Goal: Information Seeking & Learning: Understand process/instructions

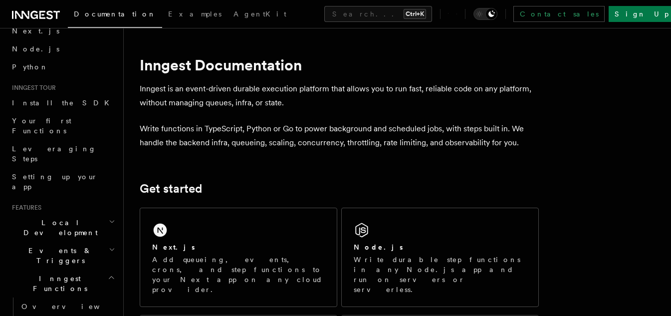
scroll to position [100, 0]
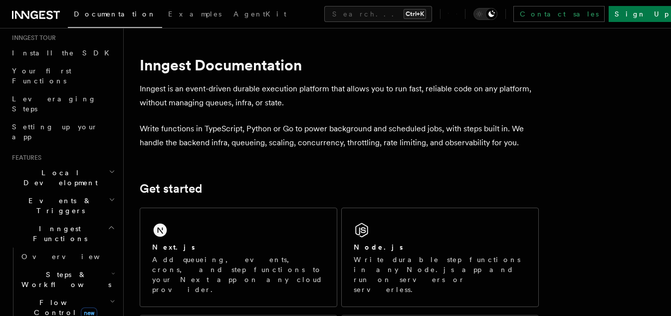
click at [98, 220] on h2 "Inngest Functions" at bounding box center [62, 234] width 109 height 28
click at [108, 224] on icon "button" at bounding box center [111, 228] width 7 height 8
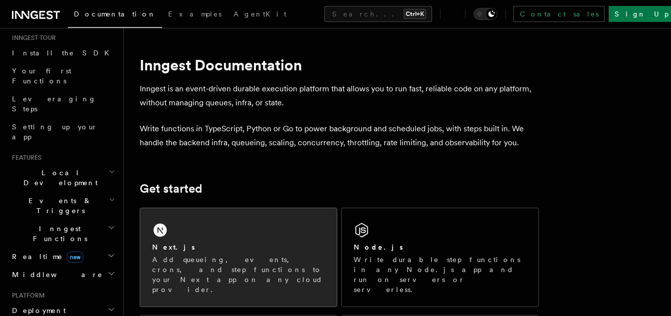
click at [247, 255] on p "Add queueing, events, crons, and step functions to your Next app on any cloud p…" at bounding box center [238, 275] width 173 height 40
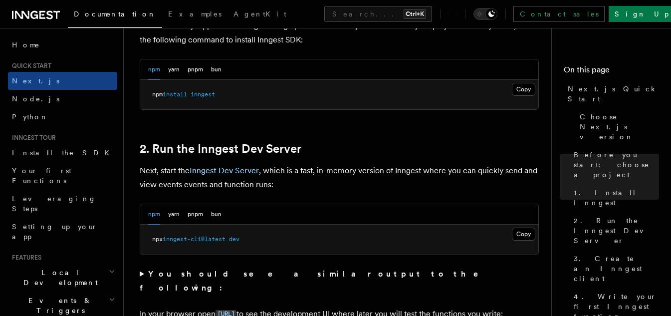
scroll to position [699, 0]
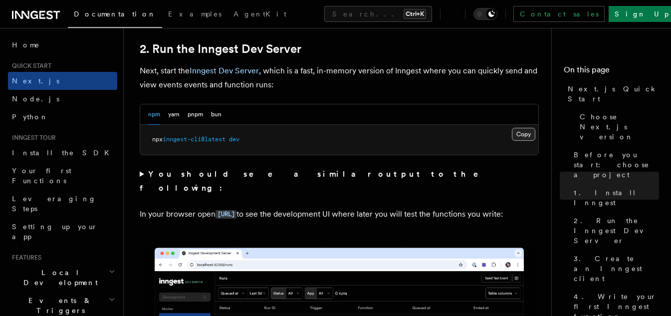
click at [522, 134] on button "Copy Copied" at bounding box center [523, 134] width 23 height 13
click at [528, 135] on button "Copy Copied" at bounding box center [523, 134] width 23 height 13
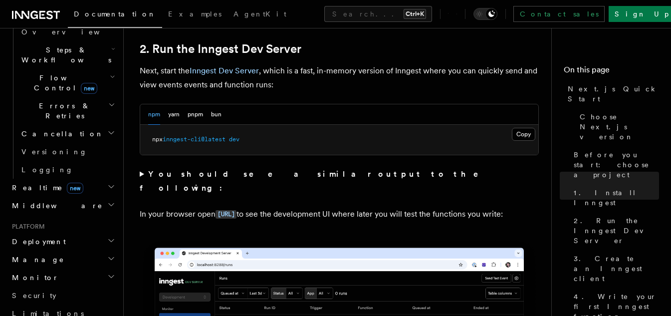
scroll to position [349, 0]
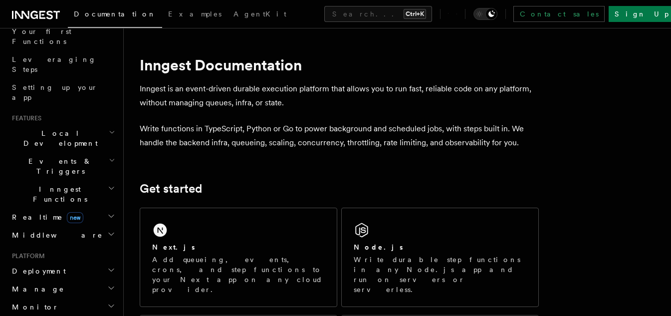
scroll to position [150, 0]
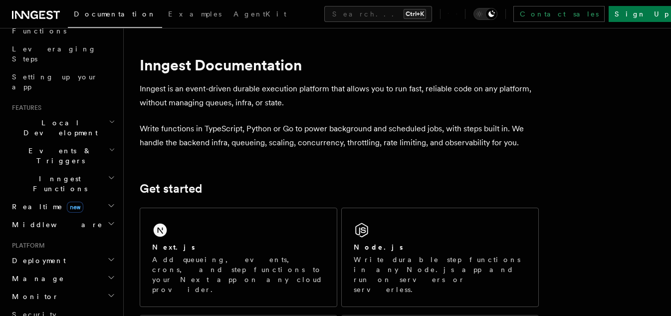
click at [78, 170] on h2 "Inngest Functions" at bounding box center [62, 184] width 109 height 28
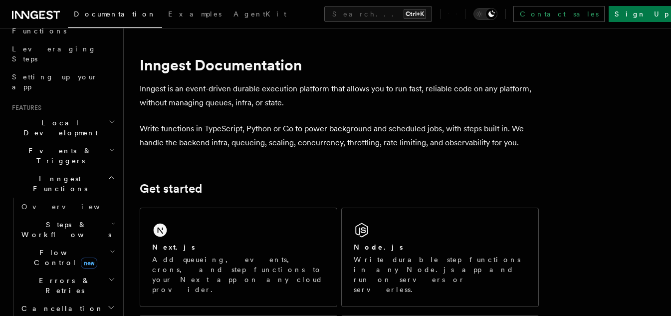
click at [64, 220] on span "Steps & Workflows" at bounding box center [64, 230] width 94 height 20
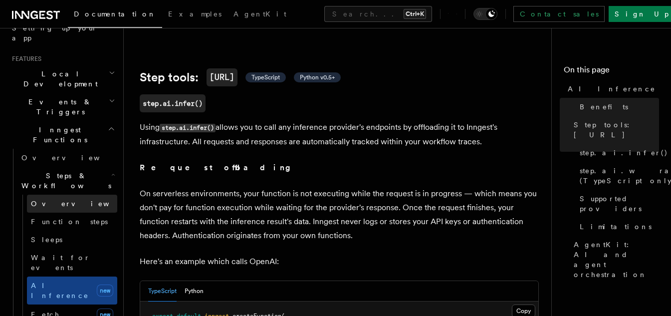
scroll to position [200, 0]
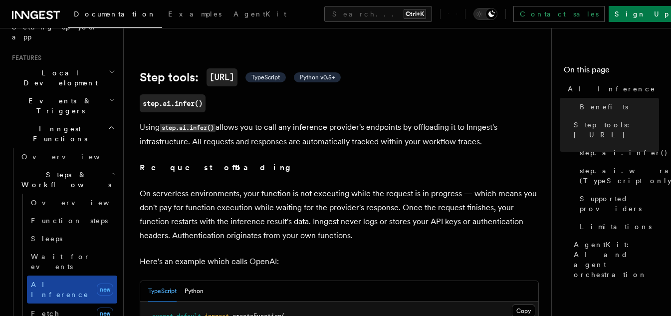
click at [50, 281] on span "AI Inference" at bounding box center [60, 290] width 58 height 18
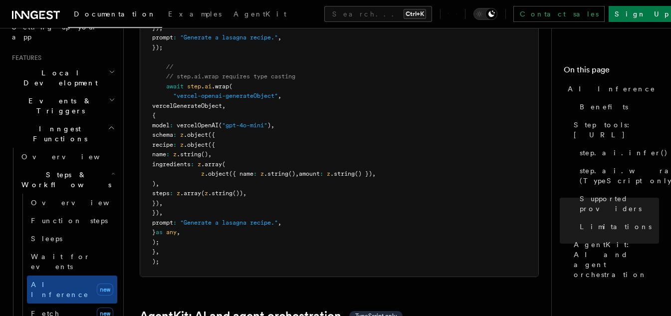
scroll to position [2695, 0]
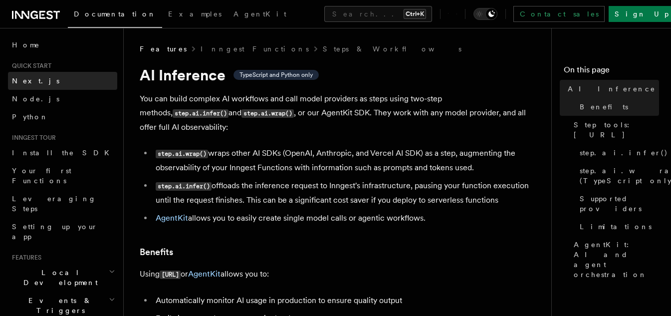
click at [53, 87] on link "Next.js" at bounding box center [62, 81] width 109 height 18
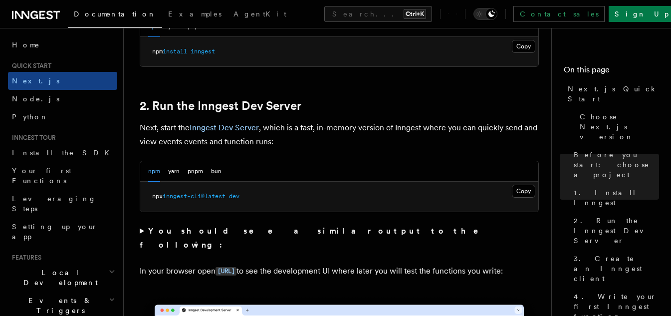
scroll to position [649, 0]
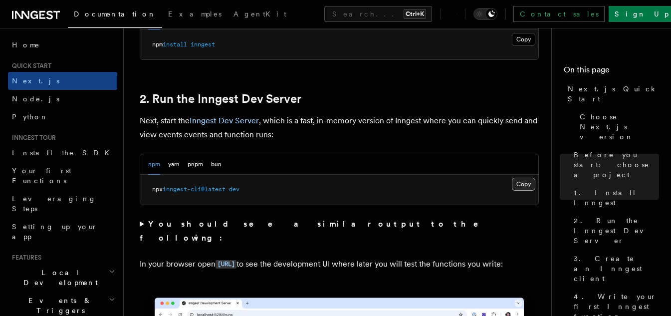
click at [514, 184] on button "Copy Copied" at bounding box center [523, 184] width 23 height 13
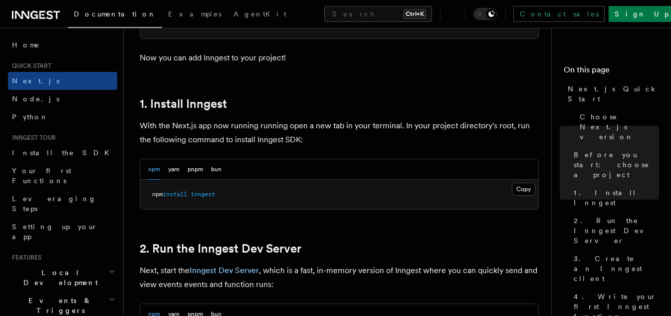
scroll to position [549, 0]
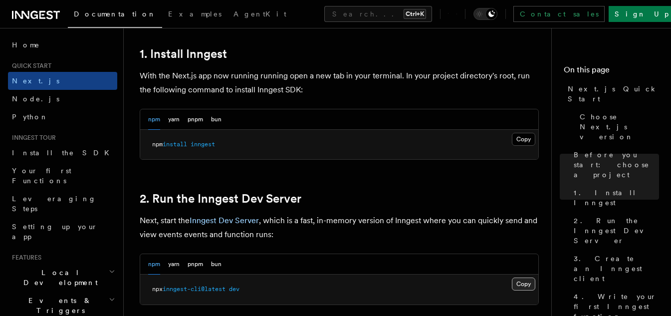
click at [513, 283] on button "Copy Copied" at bounding box center [523, 284] width 23 height 13
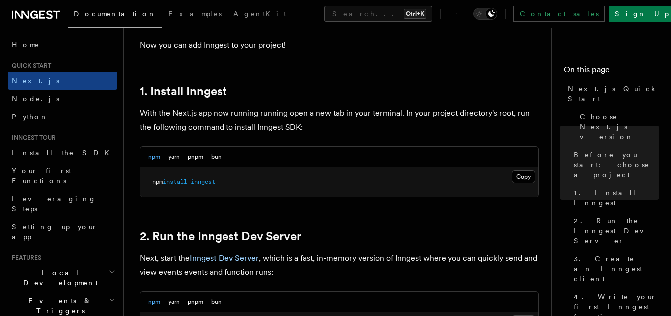
scroll to position [549, 0]
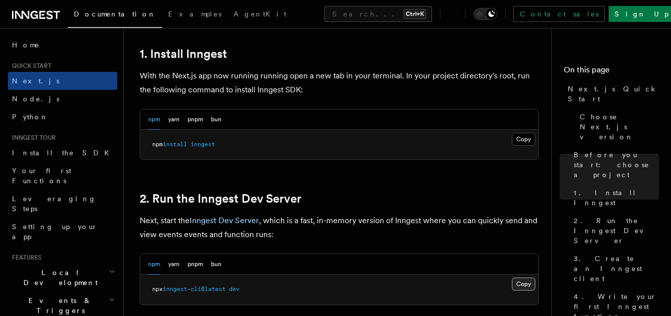
click at [525, 282] on button "Copy Copied" at bounding box center [523, 284] width 23 height 13
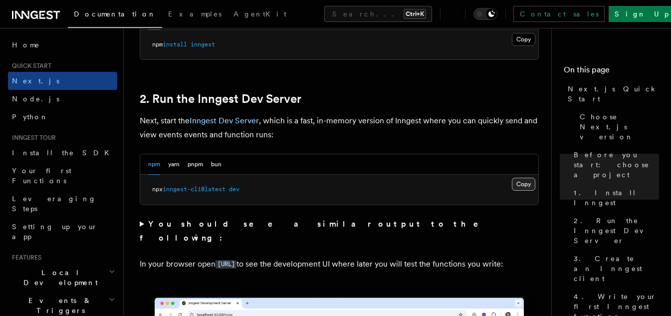
click at [515, 185] on button "Copy Copied" at bounding box center [523, 184] width 23 height 13
